Goal: Task Accomplishment & Management: Complete application form

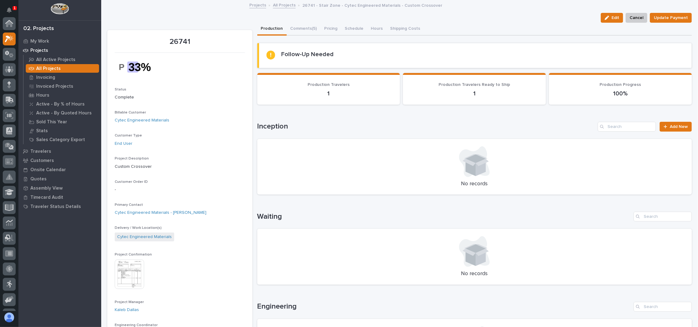
scroll to position [15, 0]
click at [281, 5] on link "All Projects" at bounding box center [284, 4] width 23 height 7
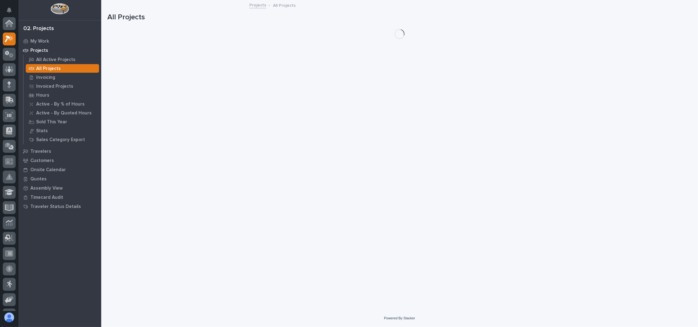
scroll to position [17, 0]
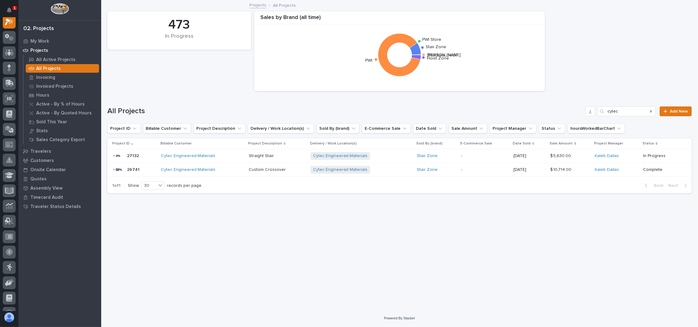
click at [211, 77] on div "473 In Progress Sales by [PERSON_NAME] (all time) Structural Deck [PERSON_NAME]…" at bounding box center [399, 51] width 591 height 86
click at [653, 111] on div "Search" at bounding box center [651, 111] width 10 height 10
click at [652, 111] on icon "Search" at bounding box center [651, 111] width 2 height 4
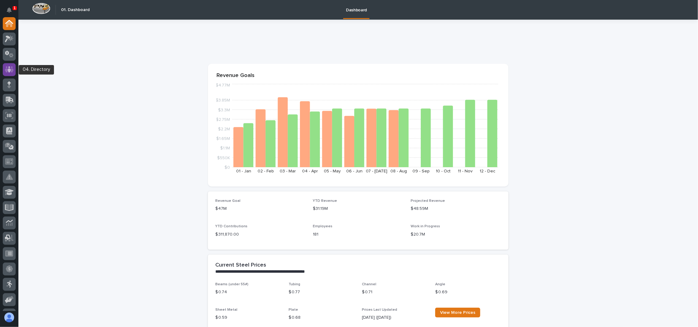
click at [12, 69] on icon at bounding box center [9, 69] width 9 height 6
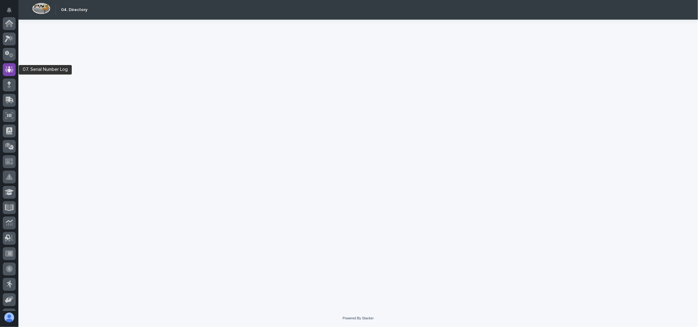
scroll to position [46, 0]
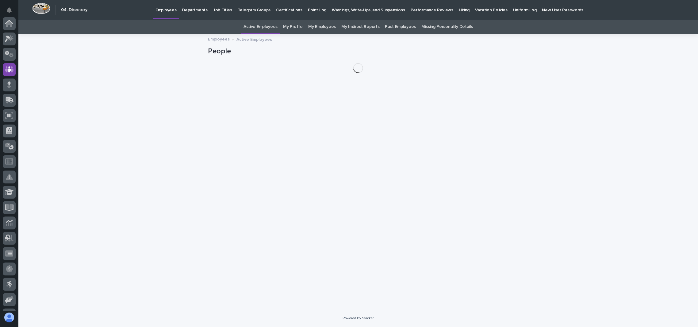
scroll to position [46, 0]
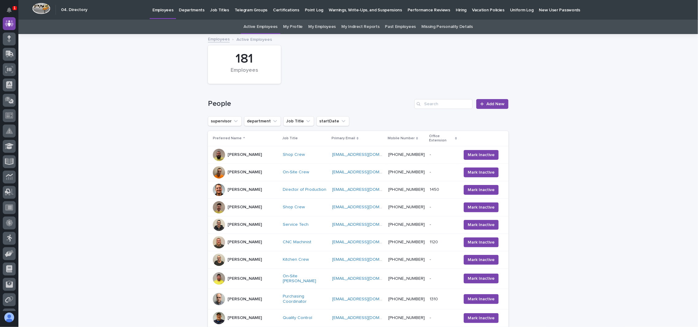
click at [456, 8] on p "Hiring" at bounding box center [461, 6] width 11 height 13
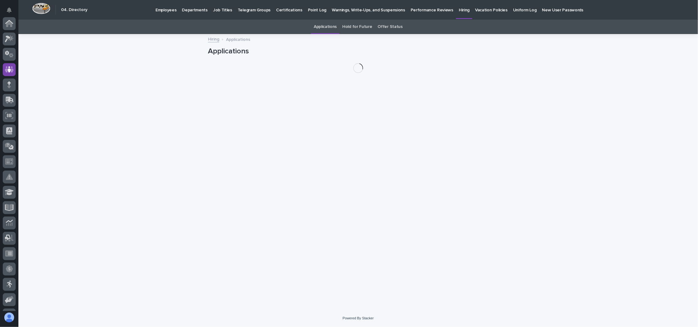
scroll to position [46, 0]
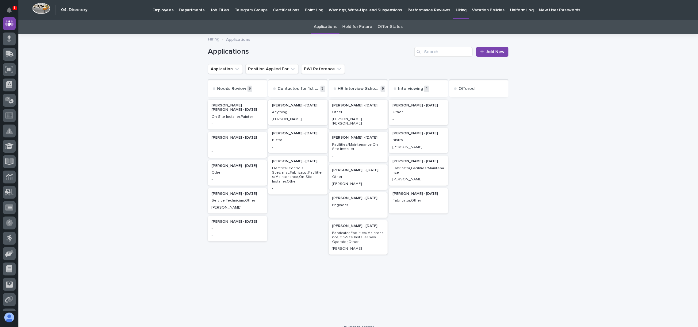
click at [409, 171] on p "Fabricator,Facilities/Maintenance" at bounding box center [419, 170] width 52 height 9
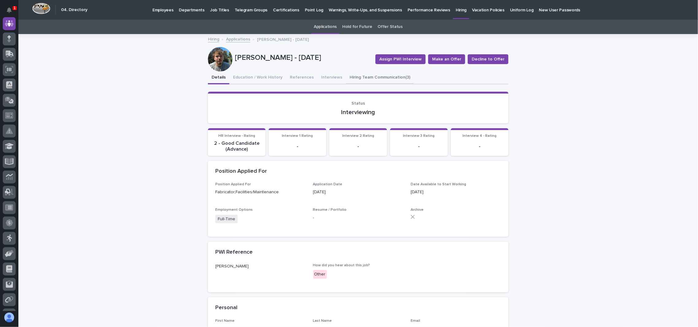
click at [374, 75] on button "Hiring Team Communication (3)" at bounding box center [380, 77] width 68 height 13
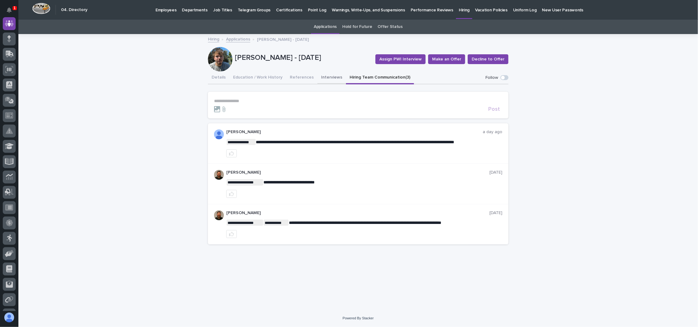
click at [328, 77] on button "Interviews" at bounding box center [331, 77] width 29 height 13
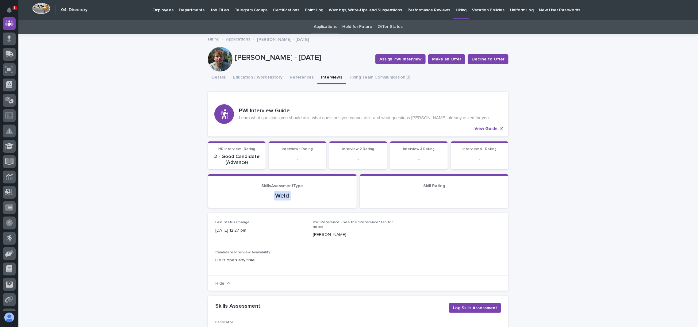
click at [240, 36] on link "Applications" at bounding box center [238, 38] width 24 height 7
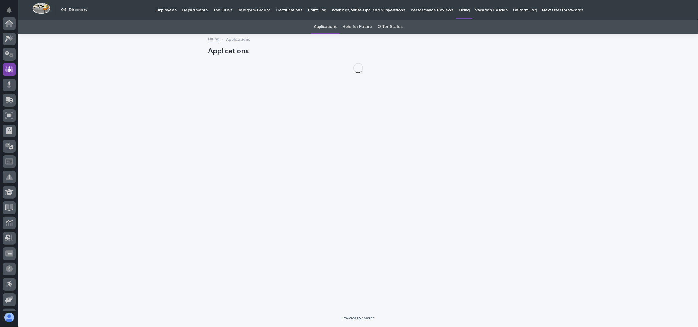
scroll to position [46, 0]
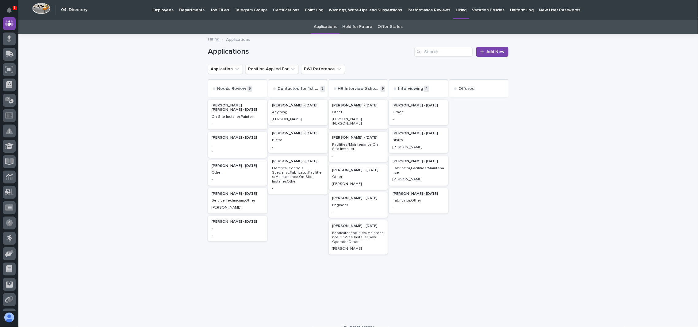
click at [241, 141] on div "-" at bounding box center [238, 144] width 52 height 6
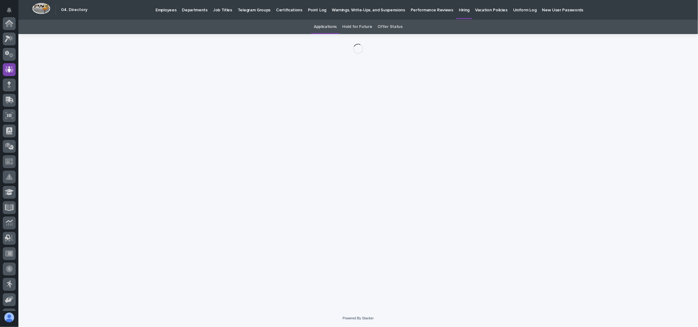
scroll to position [46, 0]
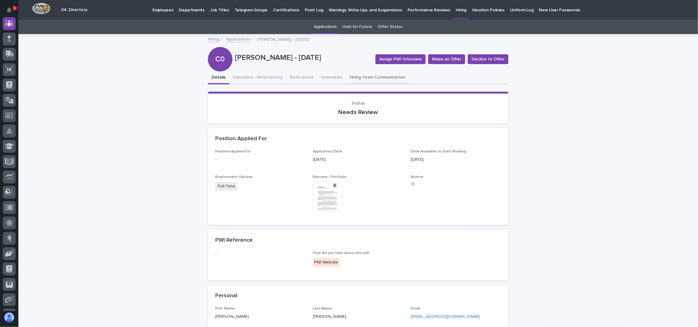
click at [356, 75] on button "Hiring Team Communication" at bounding box center [377, 77] width 63 height 13
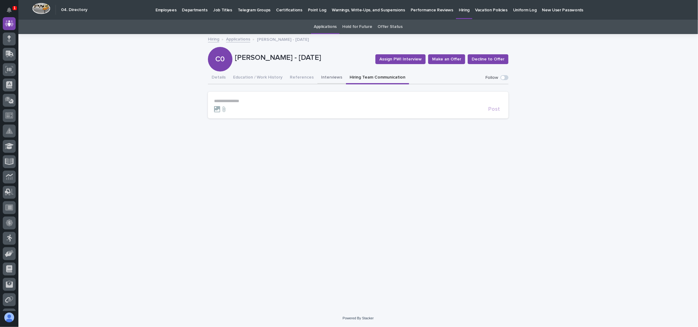
drag, startPoint x: 318, startPoint y: 77, endPoint x: 288, endPoint y: 82, distance: 30.1
click at [318, 77] on button "Interviews" at bounding box center [331, 77] width 29 height 13
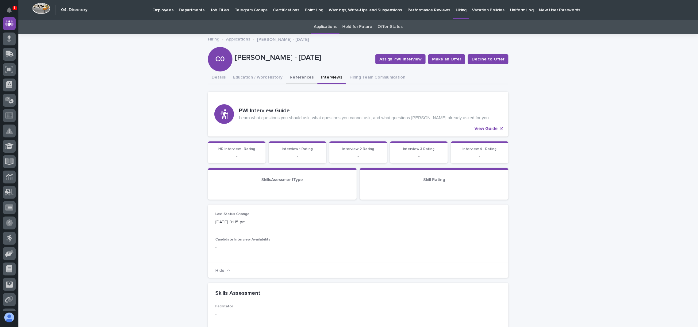
click at [292, 79] on button "References" at bounding box center [301, 77] width 31 height 13
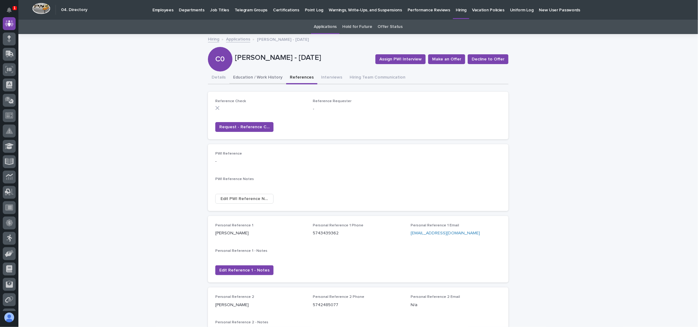
click at [255, 79] on button "Education / Work History" at bounding box center [257, 77] width 57 height 13
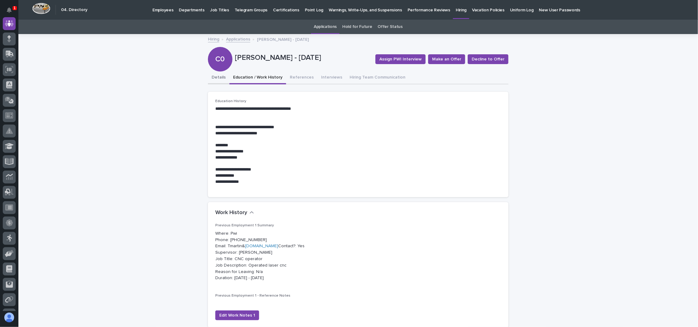
click at [220, 82] on button "Details" at bounding box center [218, 77] width 21 height 13
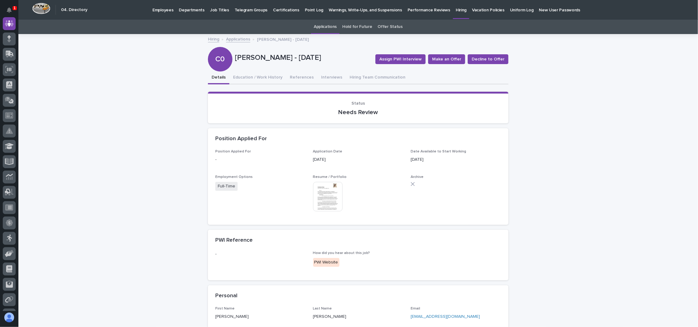
click at [238, 38] on link "Applications" at bounding box center [238, 38] width 24 height 7
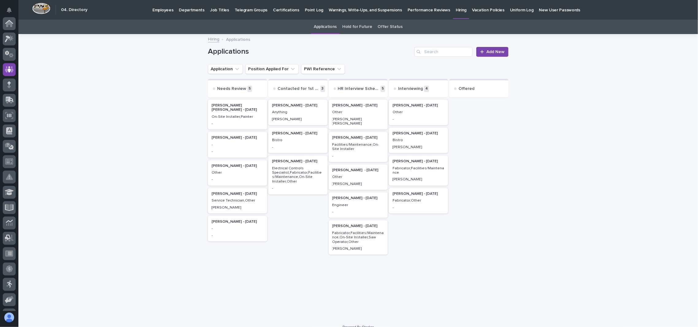
scroll to position [46, 0]
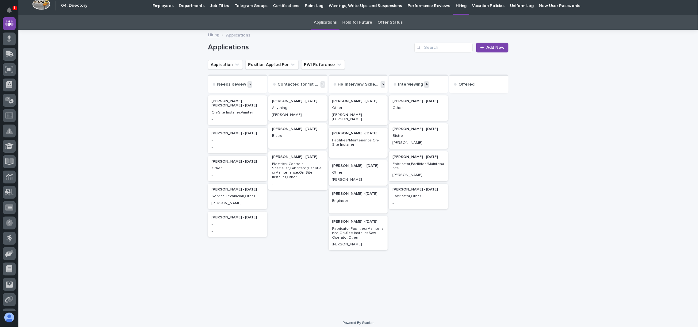
click at [290, 138] on div "Doreen Hochstetler - 08/20/25 Bistro -" at bounding box center [297, 135] width 59 height 25
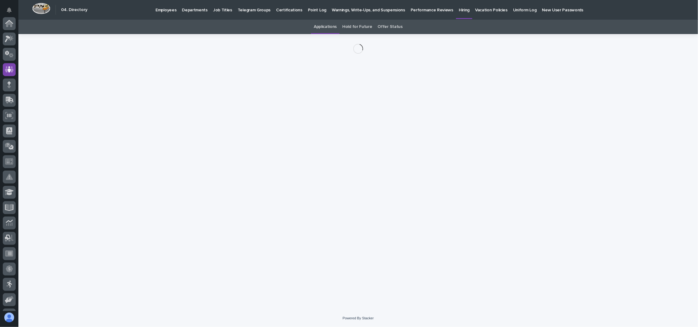
scroll to position [46, 0]
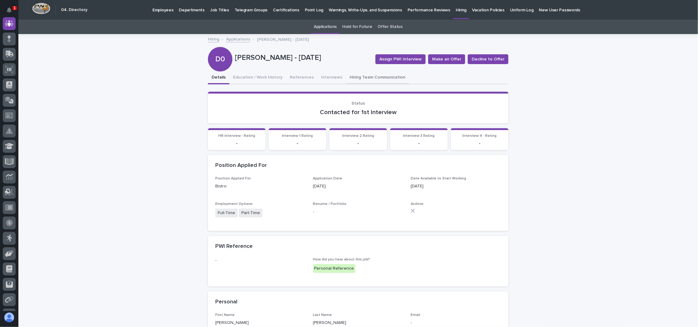
click at [361, 80] on button "Hiring Team Communication" at bounding box center [377, 77] width 63 height 13
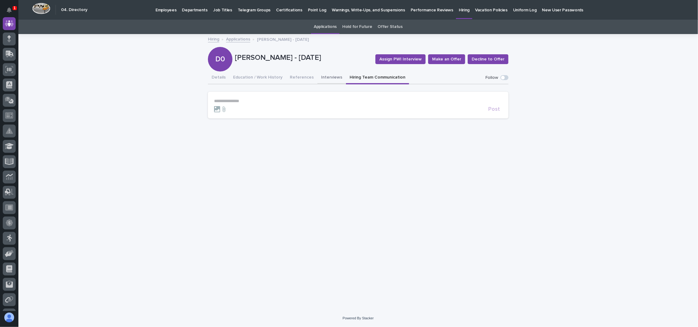
click at [319, 79] on button "Interviews" at bounding box center [331, 77] width 29 height 13
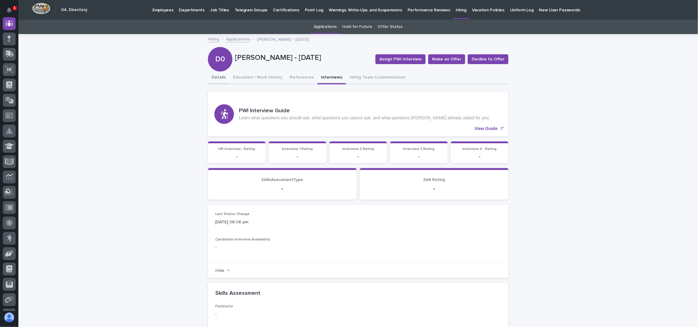
click at [214, 76] on button "Details" at bounding box center [218, 77] width 21 height 13
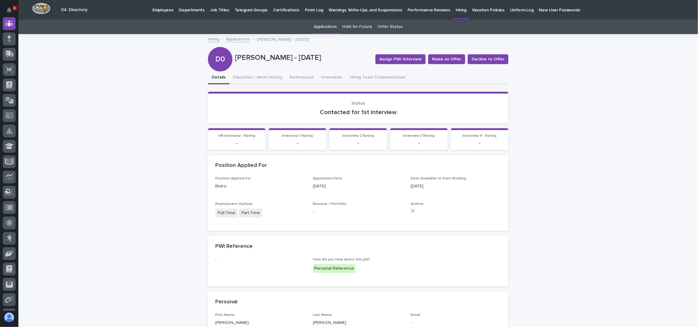
click at [236, 40] on link "Applications" at bounding box center [238, 38] width 24 height 7
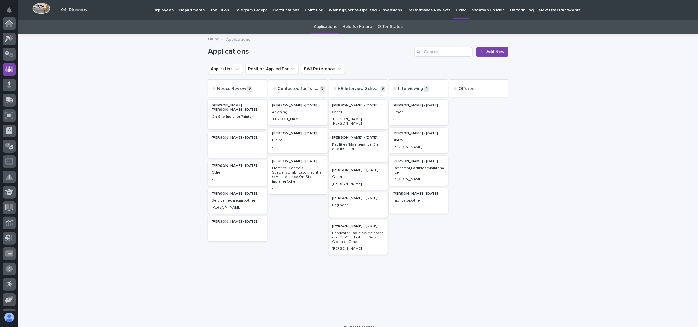
scroll to position [46, 0]
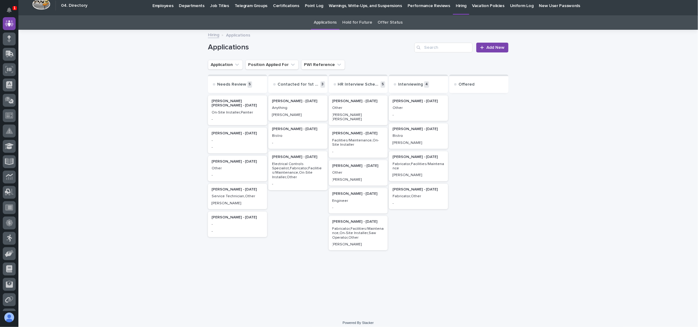
click at [406, 130] on p "Jessie Yoder - 09/06/25" at bounding box center [419, 129] width 52 height 4
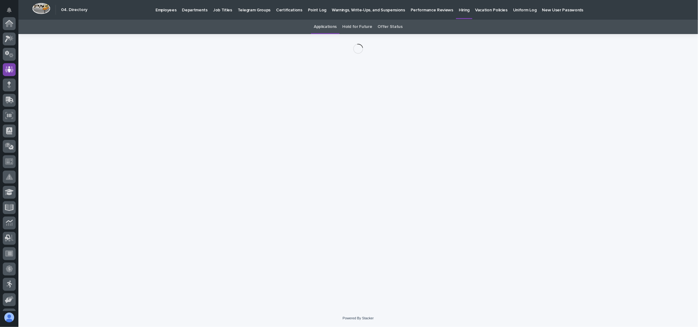
scroll to position [46, 0]
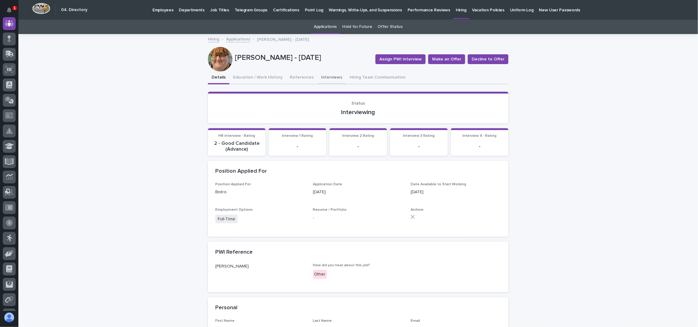
click at [319, 76] on button "Interviews" at bounding box center [331, 77] width 29 height 13
